Goal: Transaction & Acquisition: Book appointment/travel/reservation

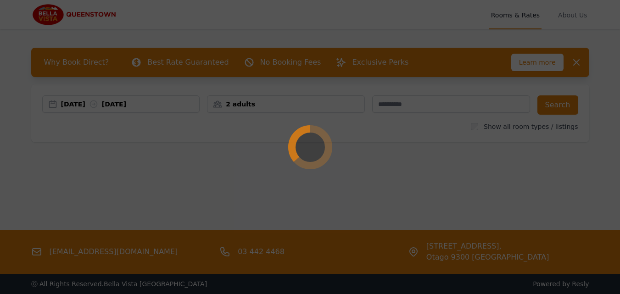
click at [138, 60] on div at bounding box center [310, 147] width 620 height 294
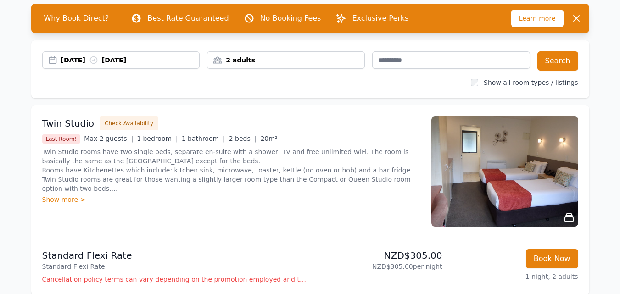
click at [138, 60] on div "[DATE] [DATE]" at bounding box center [130, 60] width 139 height 9
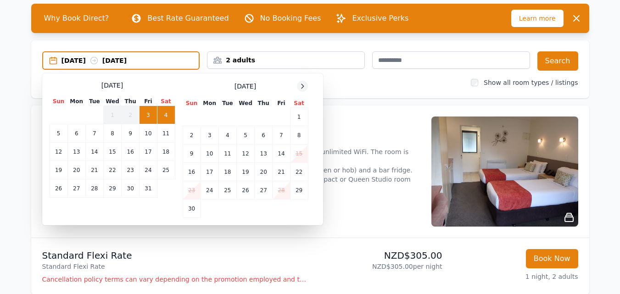
click at [303, 85] on icon at bounding box center [303, 86] width 2 height 4
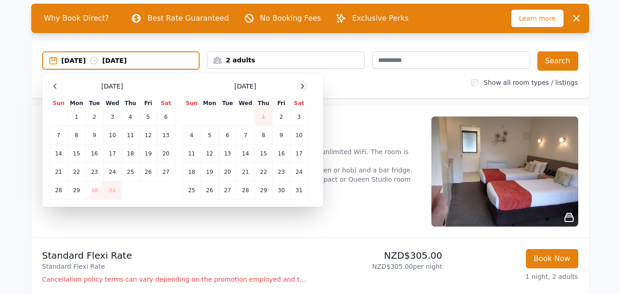
click at [303, 85] on icon at bounding box center [303, 86] width 2 height 4
click at [223, 149] on td "17" at bounding box center [227, 154] width 18 height 18
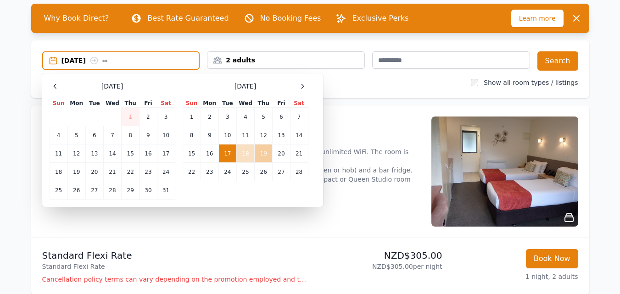
click at [266, 151] on td "19" at bounding box center [264, 154] width 18 height 18
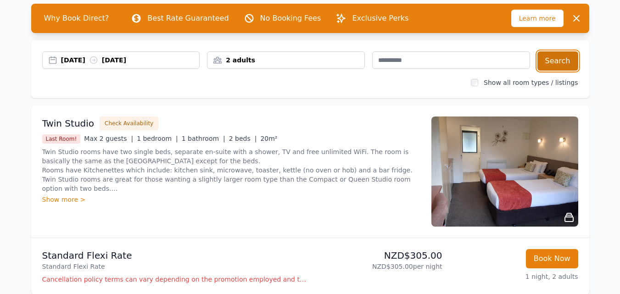
click at [551, 67] on button "Search" at bounding box center [557, 60] width 41 height 19
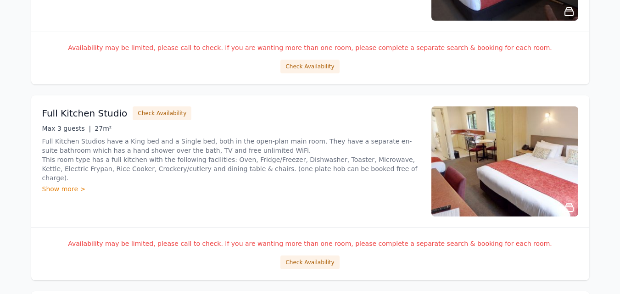
scroll to position [1147, 0]
